Goal: Task Accomplishment & Management: Use online tool/utility

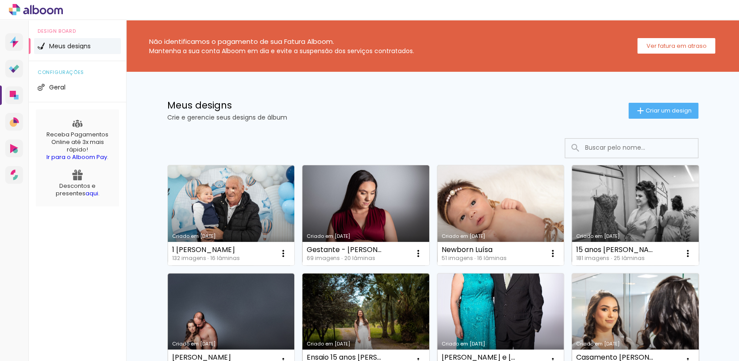
click at [262, 197] on link "Criado em [DATE]" at bounding box center [231, 215] width 127 height 100
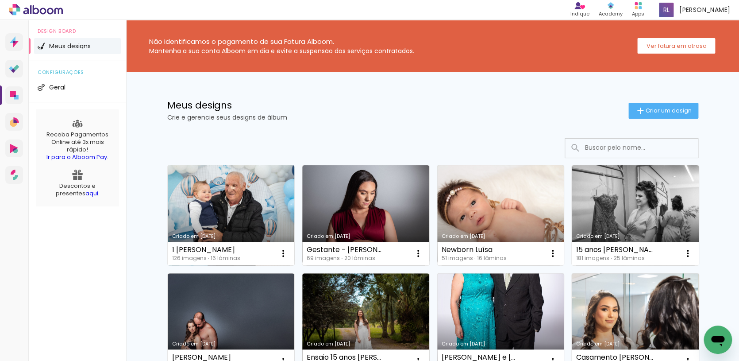
click at [234, 193] on link "Criado em [DATE]" at bounding box center [231, 215] width 127 height 100
click at [258, 216] on link "Criado em [DATE]" at bounding box center [231, 215] width 127 height 100
